Goal: Task Accomplishment & Management: Manage account settings

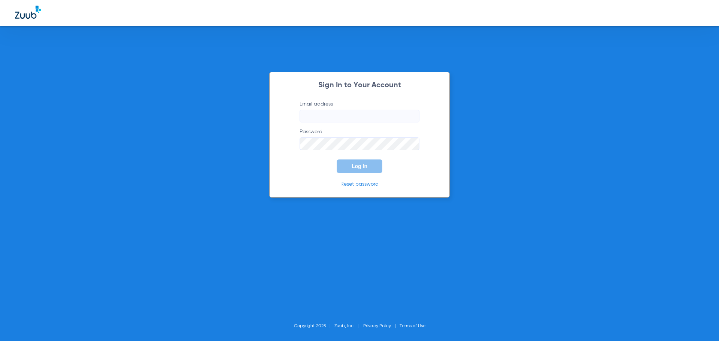
click at [342, 116] on input "Email address" at bounding box center [359, 116] width 120 height 13
type input "[EMAIL_ADDRESS][DOMAIN_NAME]"
click at [367, 165] on button "Log In" at bounding box center [359, 165] width 46 height 13
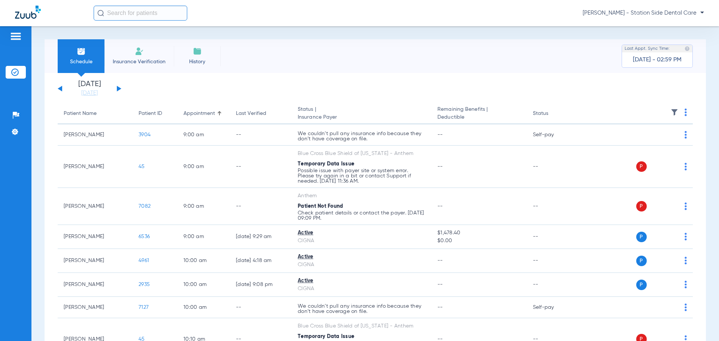
click at [118, 88] on button at bounding box center [119, 89] width 4 height 6
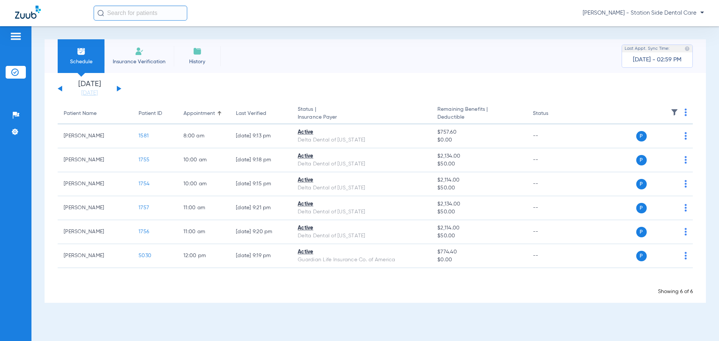
click at [117, 87] on button at bounding box center [119, 89] width 4 height 6
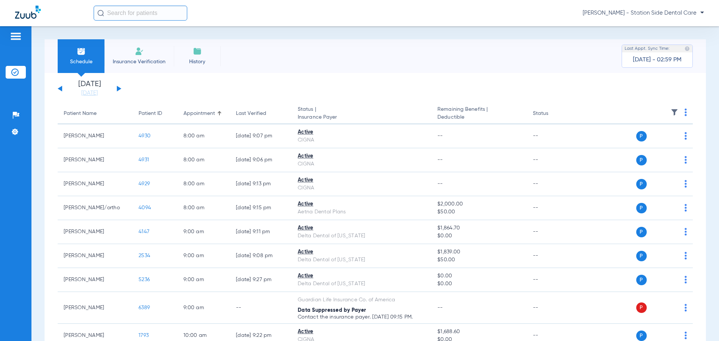
click at [117, 87] on button at bounding box center [119, 89] width 4 height 6
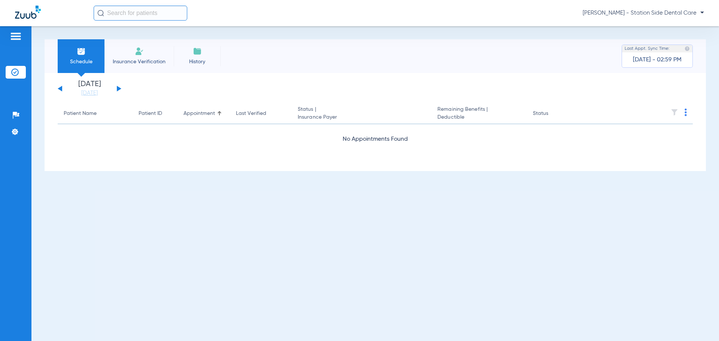
click at [120, 87] on div "[DATE] [DATE] [DATE] [DATE] [DATE] [DATE] [DATE] [DATE] [DATE] [DATE] [DATE] [D…" at bounding box center [90, 88] width 64 height 16
click at [60, 88] on button at bounding box center [60, 89] width 4 height 6
